Goal: Information Seeking & Learning: Learn about a topic

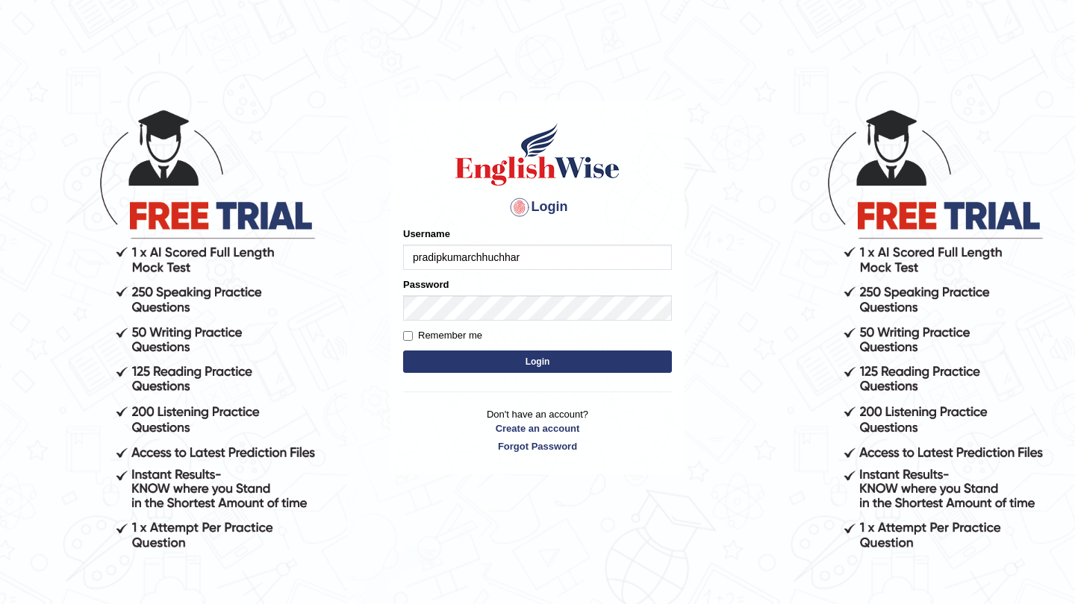
type input "pradipkumarchhuchhar"
click at [537, 362] on button "Login" at bounding box center [537, 362] width 269 height 22
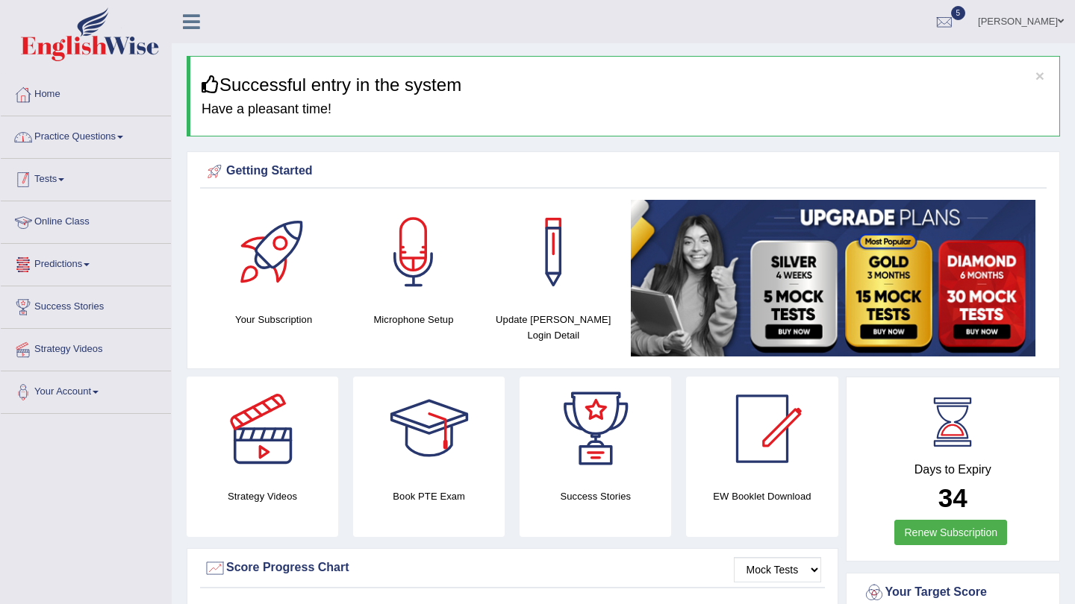
click at [134, 131] on link "Practice Questions" at bounding box center [86, 134] width 170 height 37
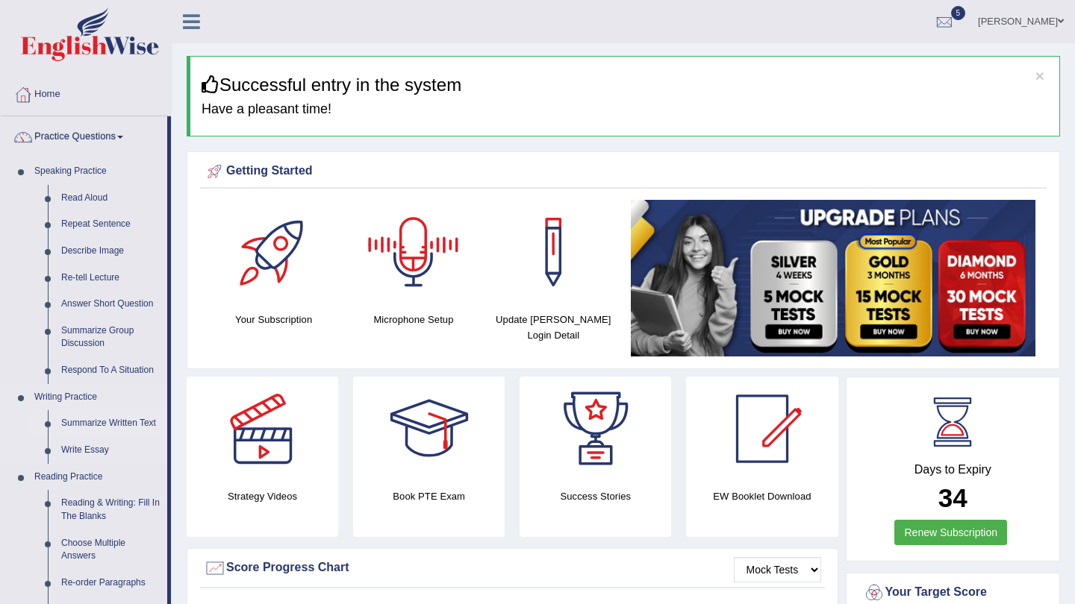
click at [125, 424] on link "Summarize Written Text" at bounding box center [110, 423] width 113 height 27
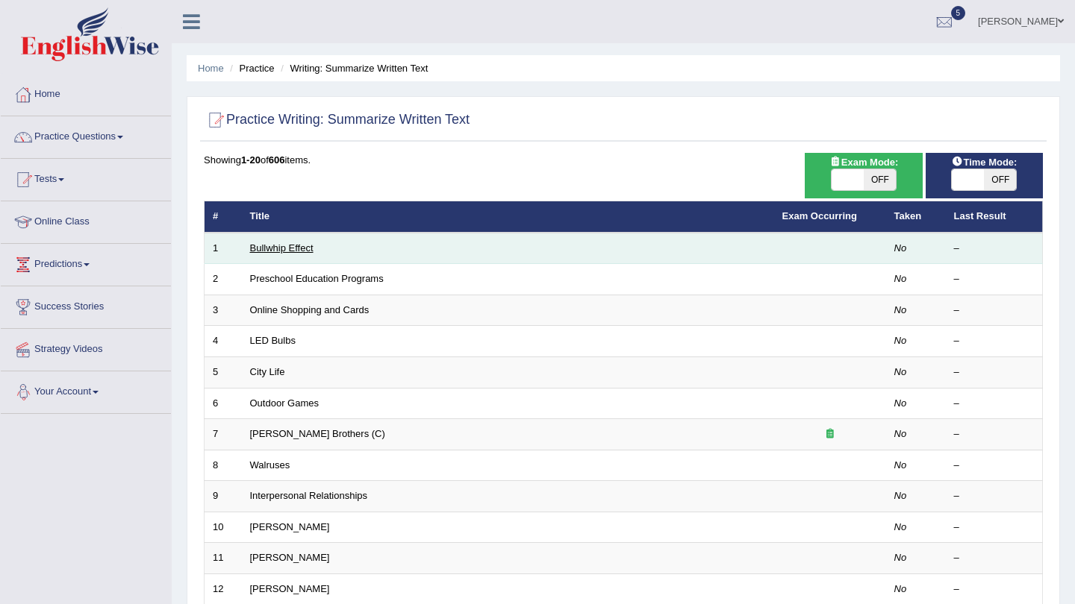
click at [275, 251] on link "Bullwhip Effect" at bounding box center [281, 248] width 63 height 11
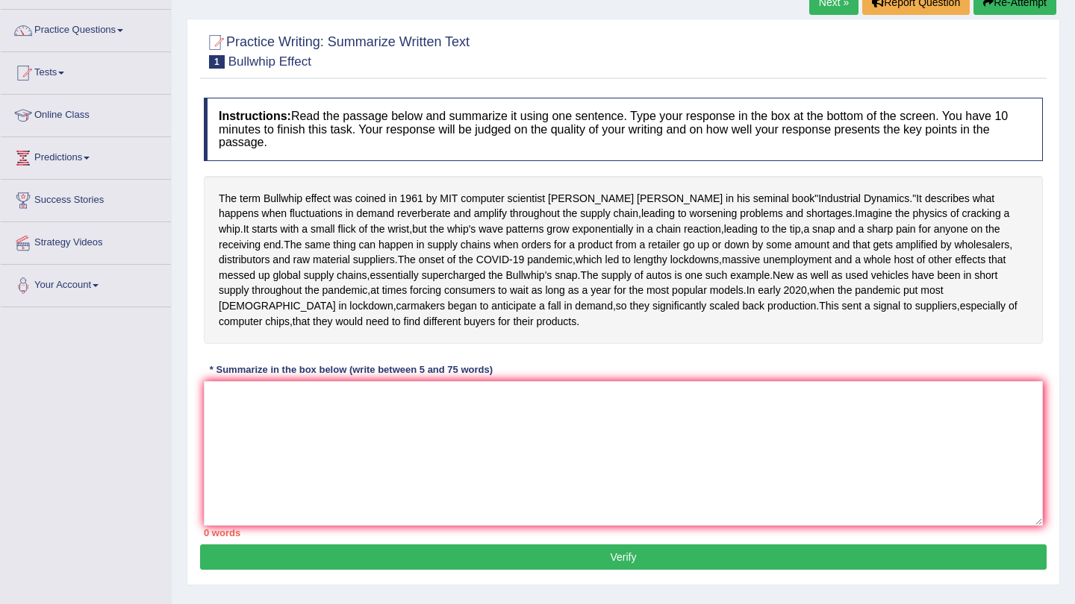
scroll to position [107, 0]
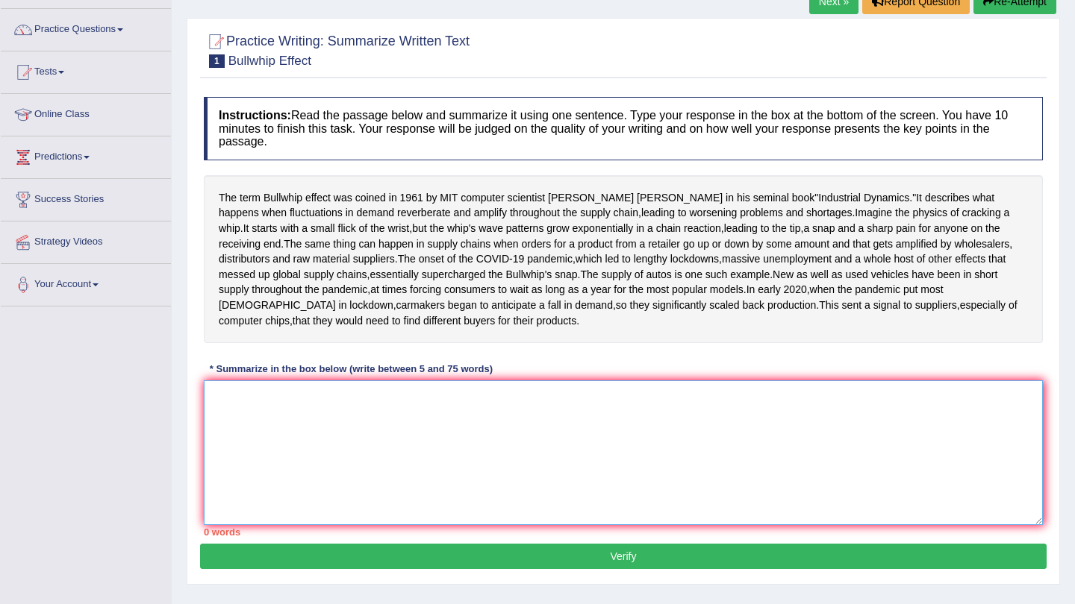
click at [272, 475] on textarea at bounding box center [623, 453] width 839 height 145
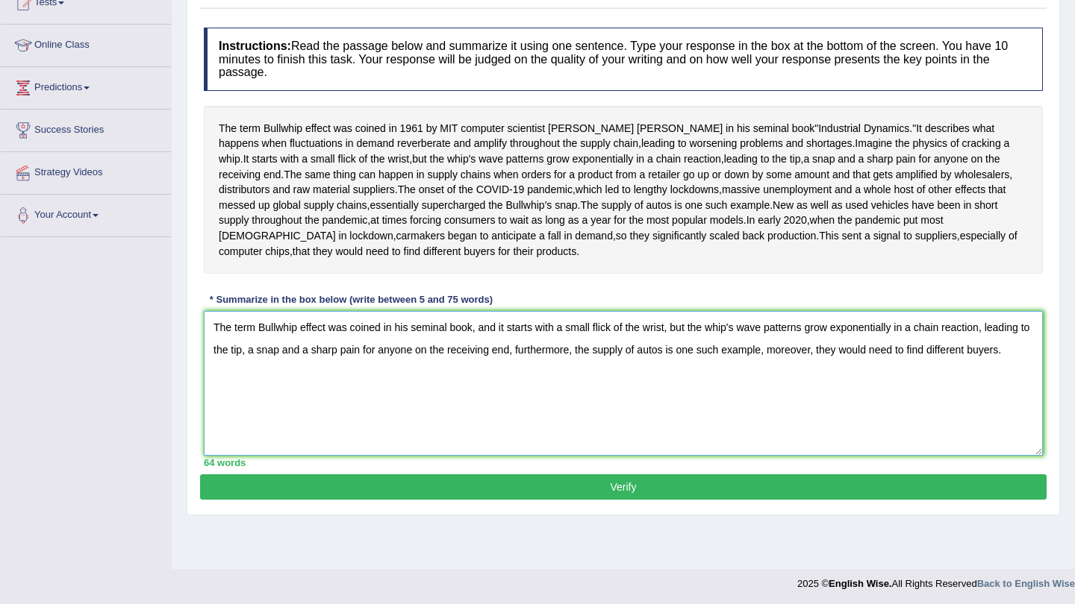
scroll to position [178, 0]
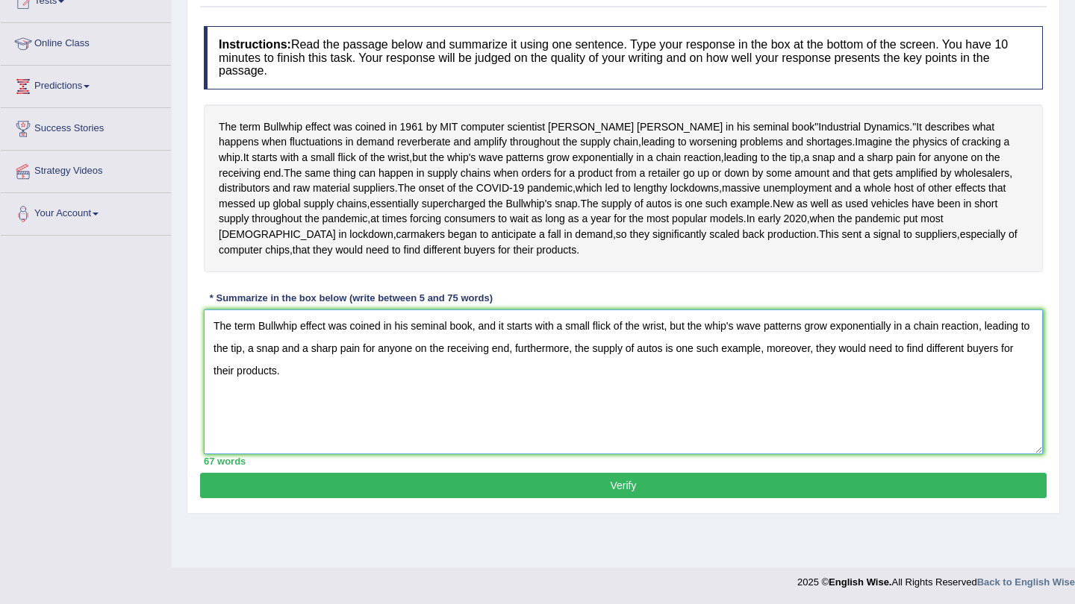
type textarea "The term Bullwhip effect was coined in his seminal book, and it starts with a s…"
click at [698, 498] on button "Verify" at bounding box center [623, 485] width 846 height 25
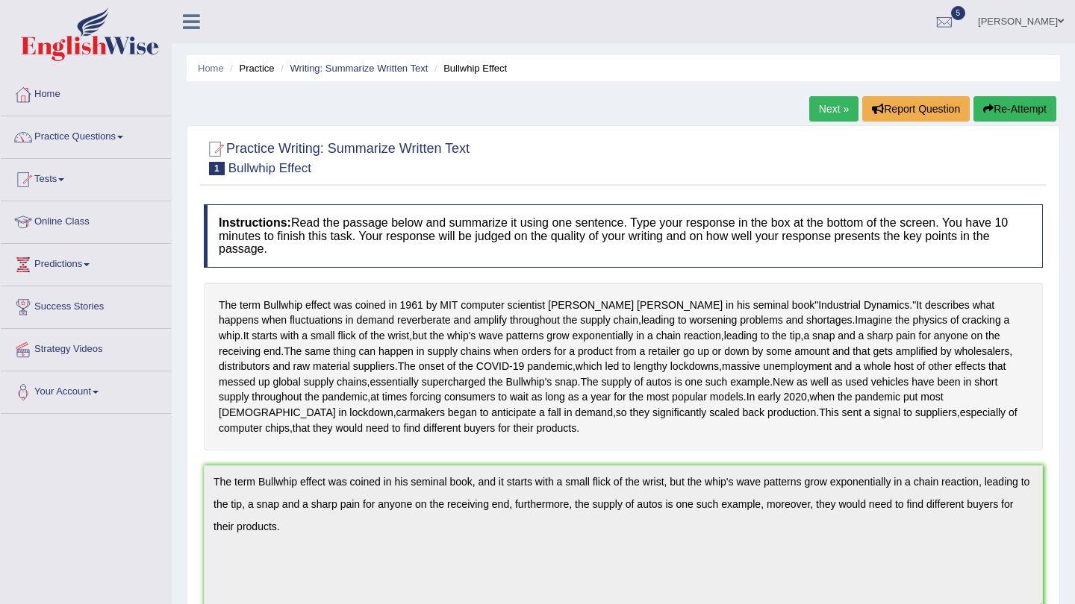
scroll to position [0, 0]
click at [825, 115] on link "Next »" at bounding box center [833, 108] width 49 height 25
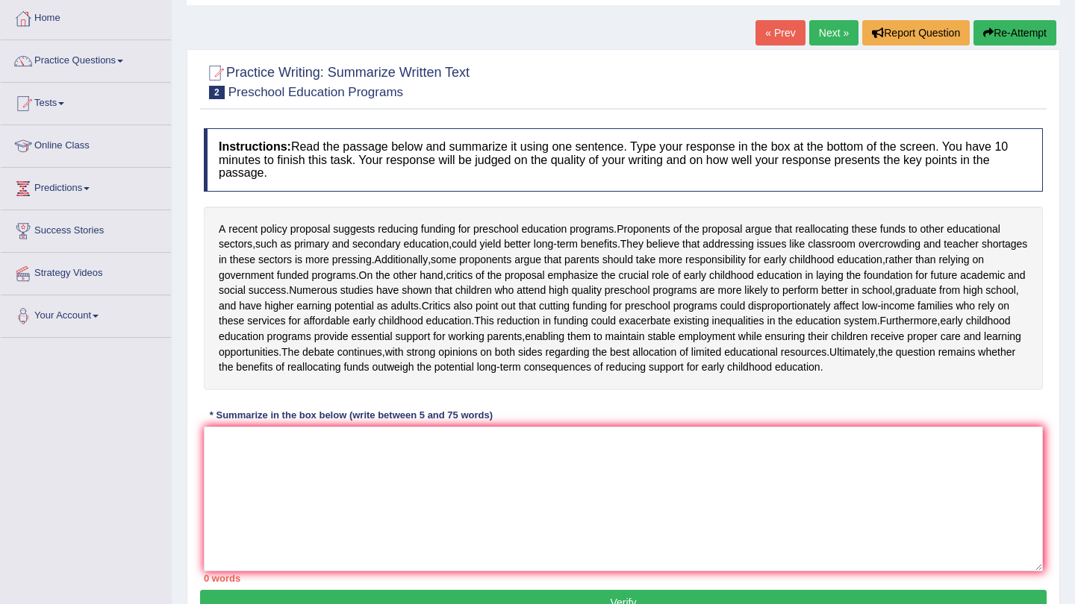
scroll to position [90, 0]
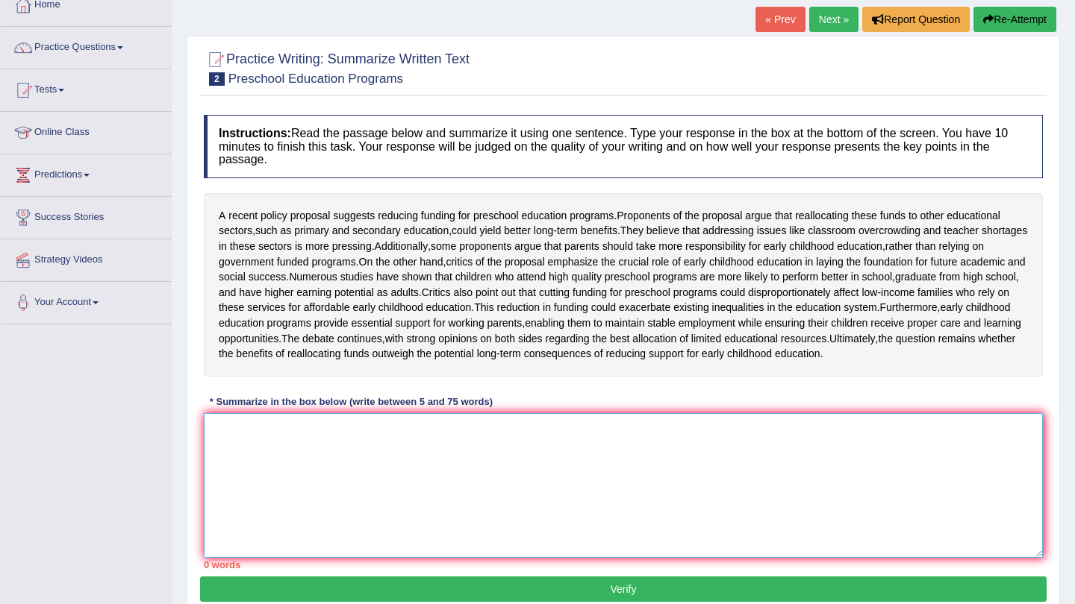
click at [329, 516] on textarea at bounding box center [623, 485] width 839 height 145
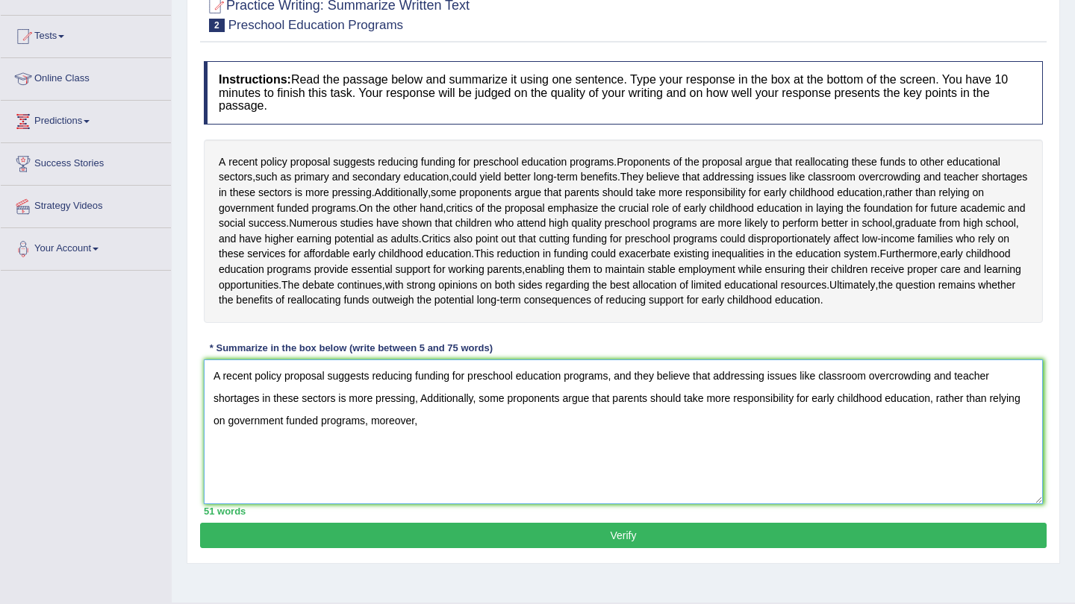
scroll to position [145, 0]
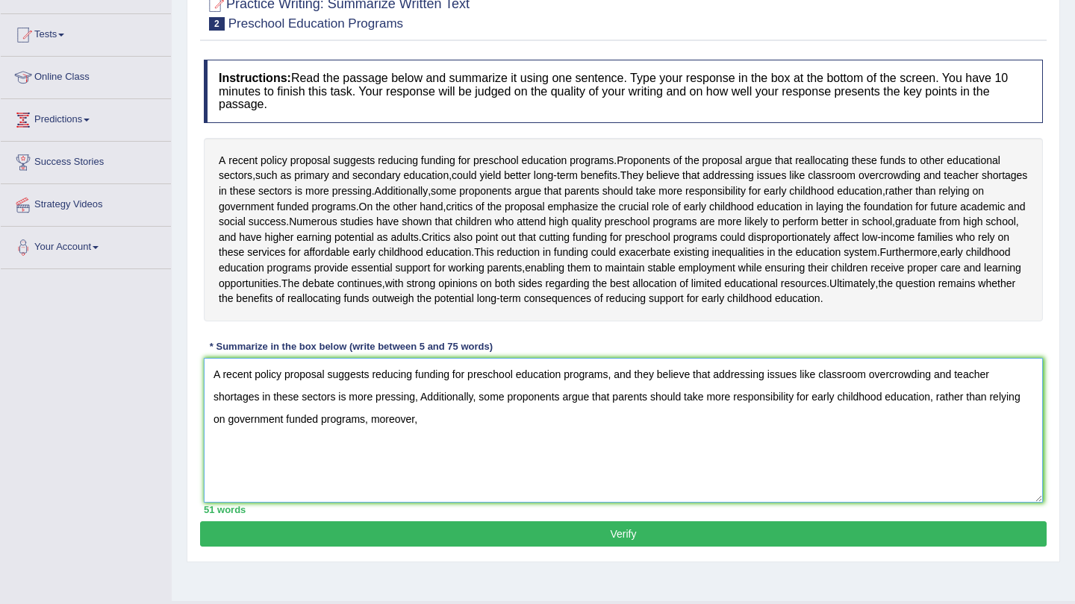
click at [395, 460] on textarea "A recent policy proposal suggests reducing funding for preschool education prog…" at bounding box center [623, 430] width 839 height 145
click at [448, 466] on textarea "A recent policy proposal suggests reducing funding for preschool education prog…" at bounding box center [623, 430] width 839 height 145
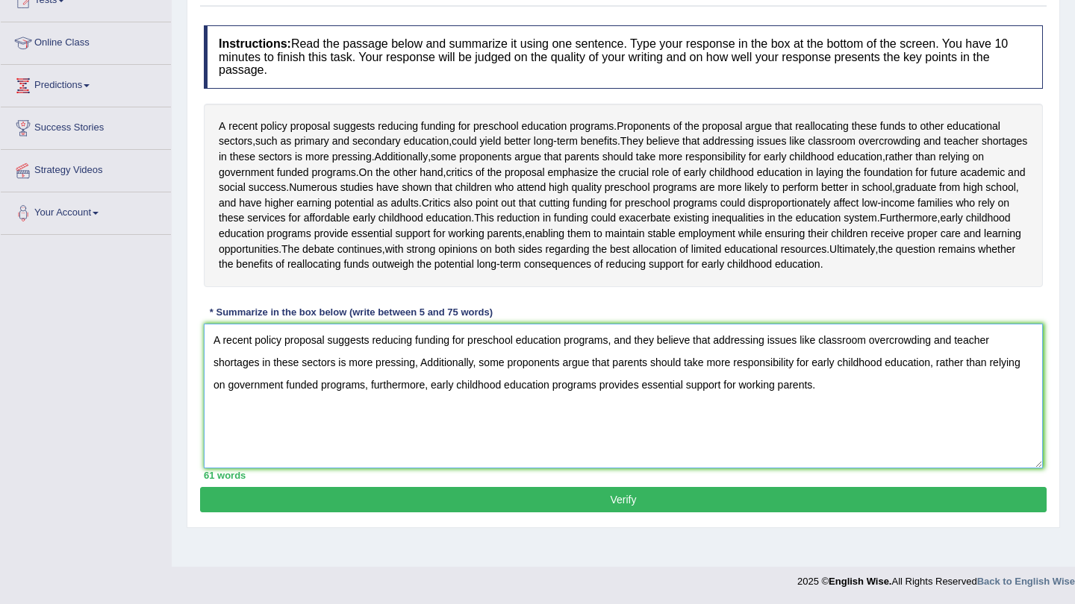
scroll to position [191, 0]
type textarea "A recent policy proposal suggests reducing funding for preschool education prog…"
click at [479, 513] on button "Verify" at bounding box center [623, 499] width 846 height 25
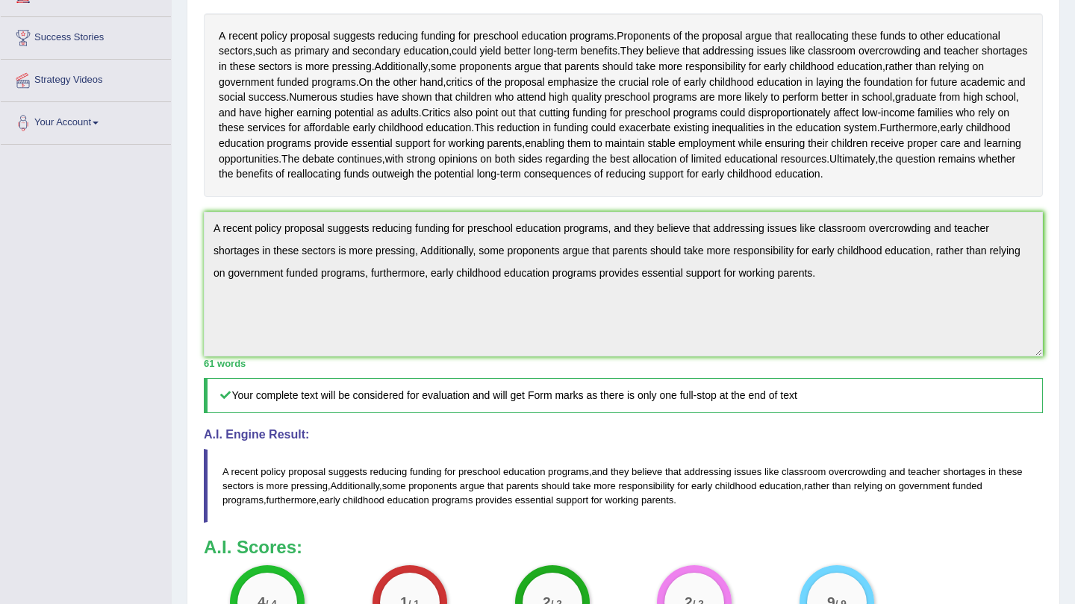
scroll to position [260, 0]
